Goal: Transaction & Acquisition: Purchase product/service

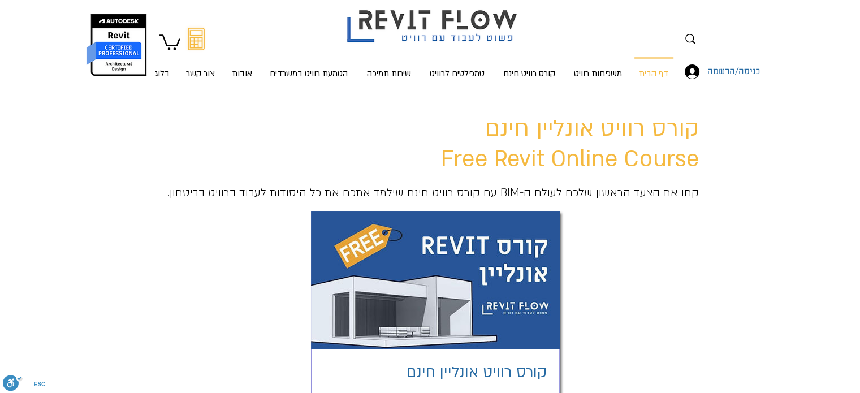
scroll to position [9, 0]
click at [446, 70] on p "טמפלטים לרוויט" at bounding box center [457, 74] width 64 height 30
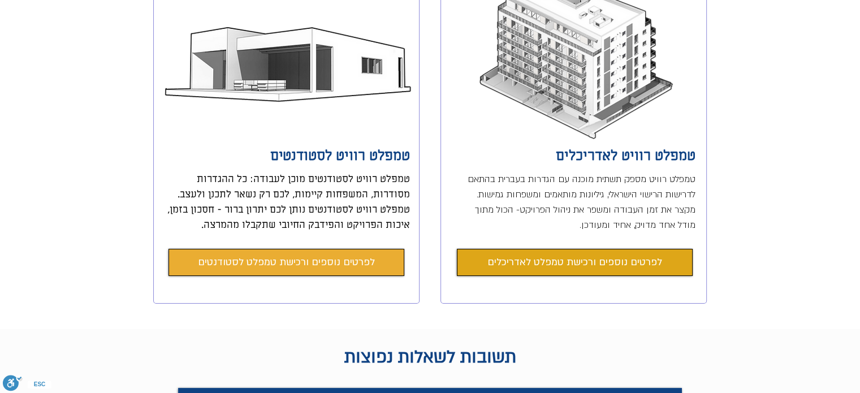
scroll to position [319, 0]
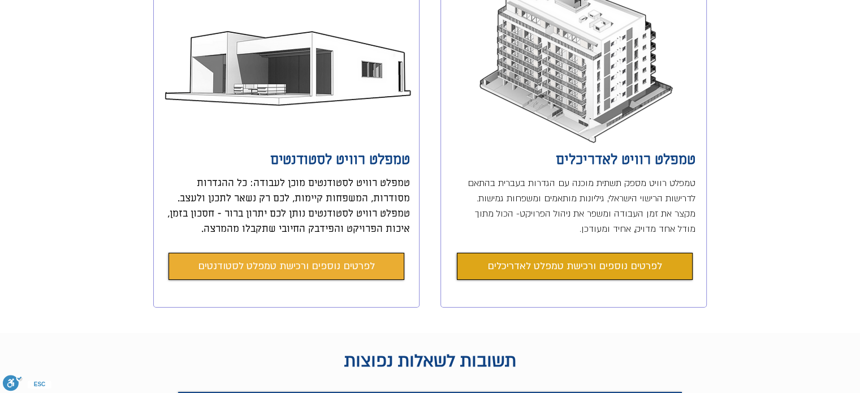
click at [297, 262] on span "לפרטים נוספים ורכישת טמפלט לסטודנטים" at bounding box center [286, 266] width 177 height 16
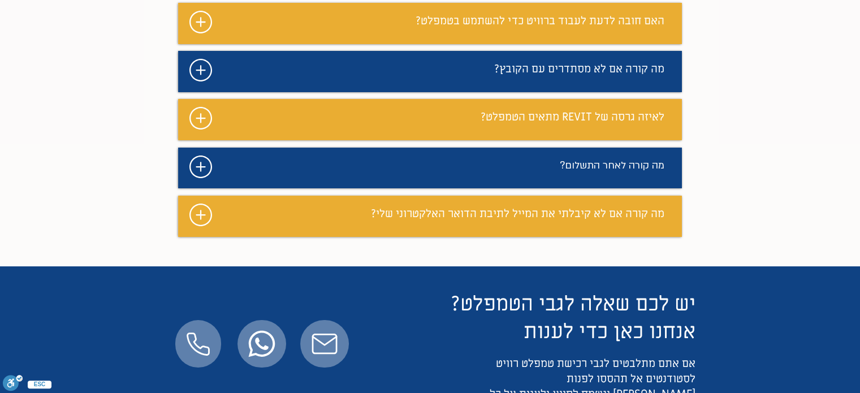
scroll to position [5630, 0]
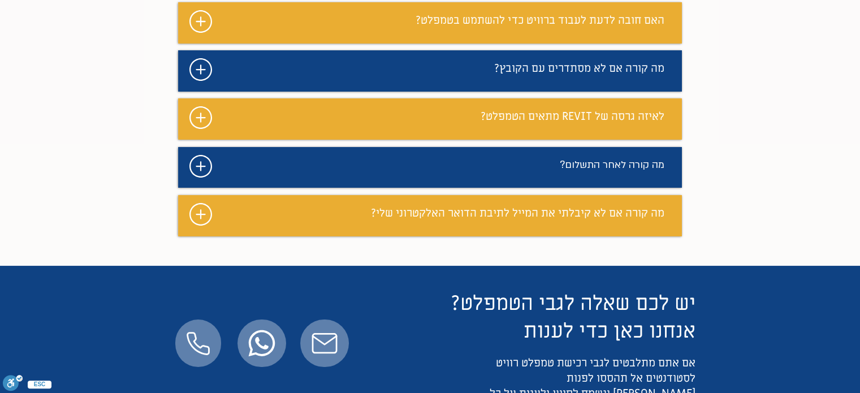
click at [203, 106] on icon "#comp-m9s738fy5 svg [data-color="1"] {fill: #FFFFFF;}" at bounding box center [200, 117] width 23 height 23
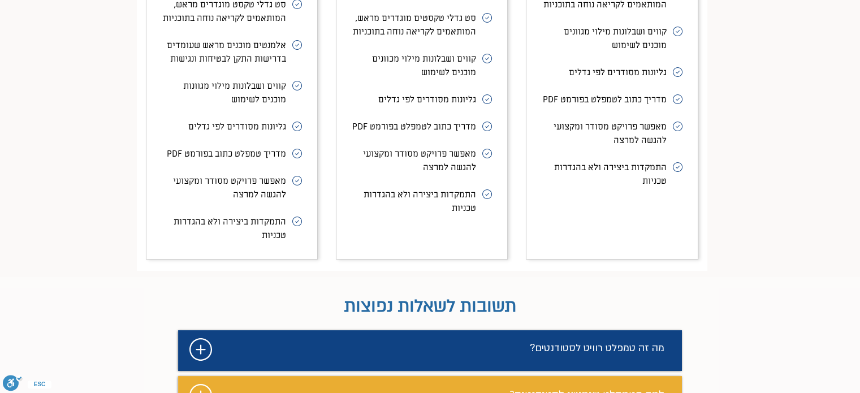
scroll to position [5164, 0]
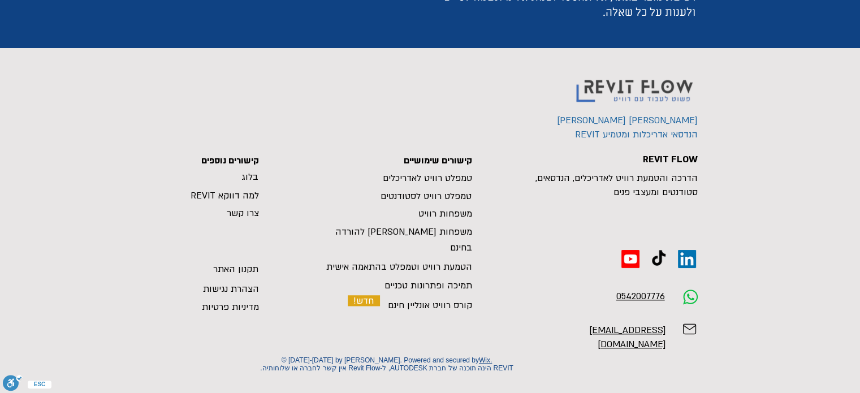
scroll to position [319, 0]
